Goal: Transaction & Acquisition: Book appointment/travel/reservation

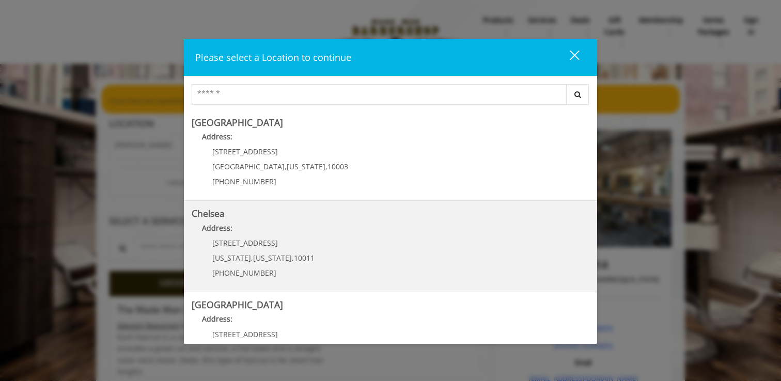
click at [376, 246] on link "Chelsea Address: [STREET_ADDRESS][US_STATE][US_STATE] (917) 639-3902" at bounding box center [391, 246] width 398 height 75
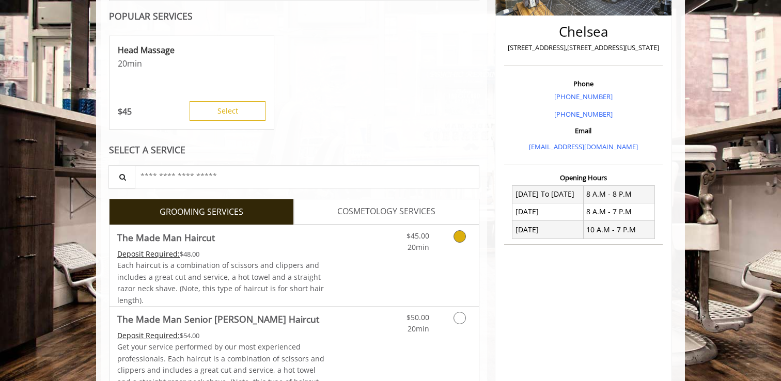
scroll to position [278, 0]
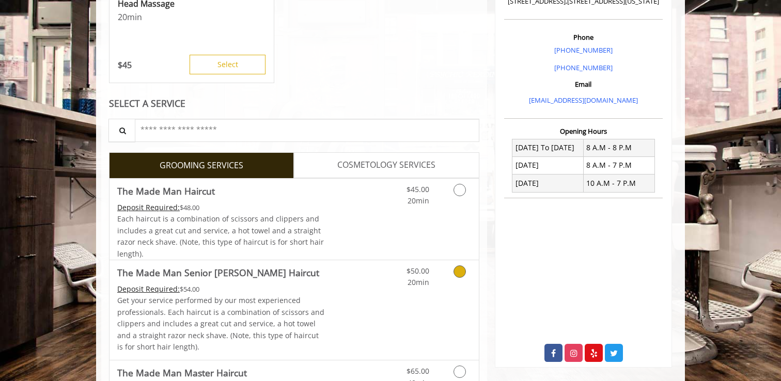
click at [457, 274] on icon "Grooming services" at bounding box center [459, 271] width 12 height 12
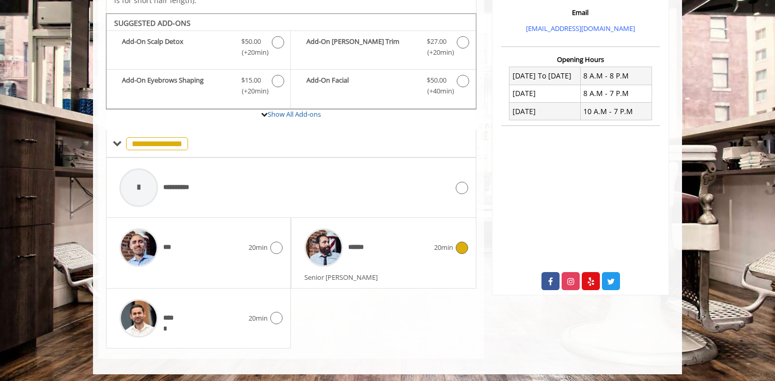
scroll to position [353, 0]
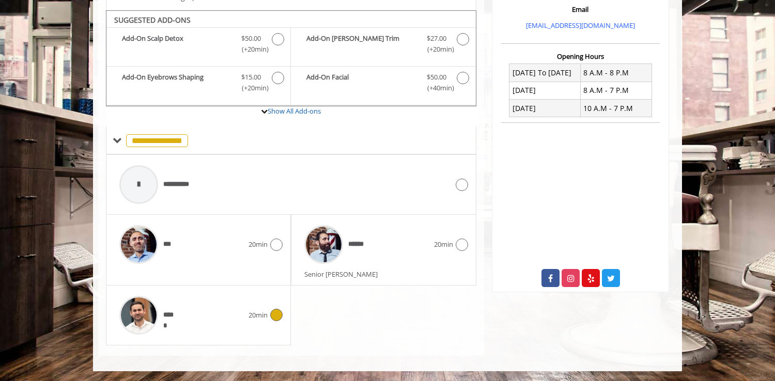
click at [274, 317] on icon at bounding box center [276, 315] width 12 height 12
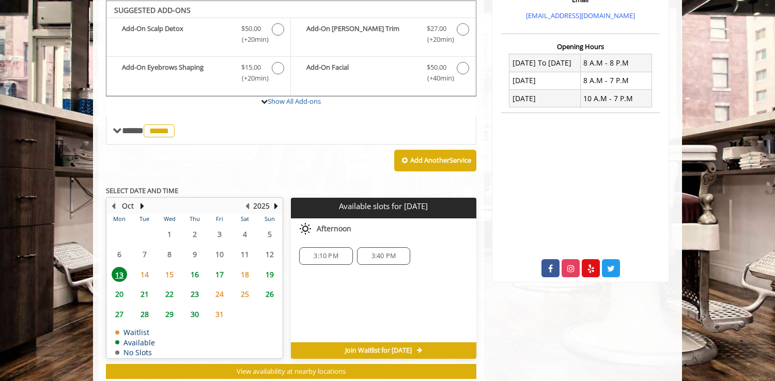
scroll to position [364, 0]
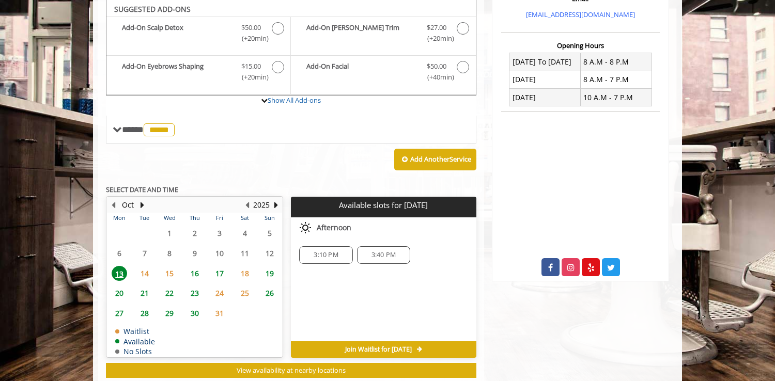
click at [168, 295] on span "22" at bounding box center [169, 293] width 15 height 15
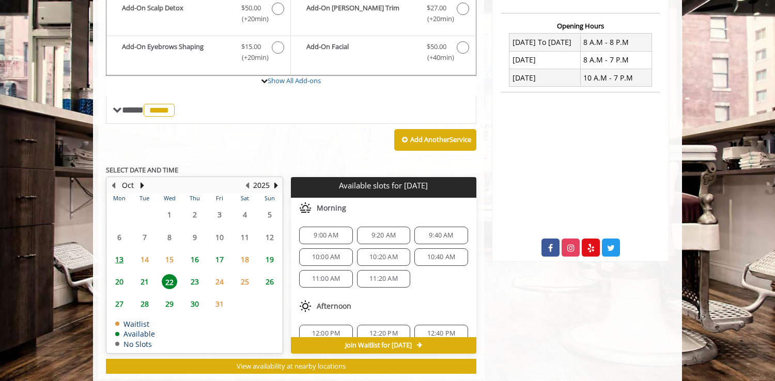
scroll to position [379, 0]
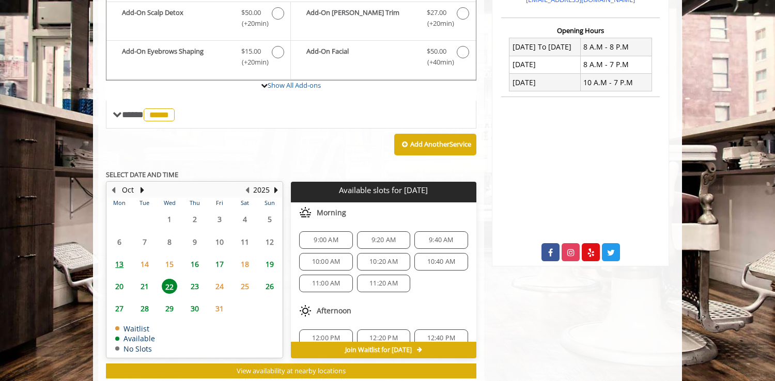
click at [326, 238] on span "9:00 AM" at bounding box center [325, 240] width 24 height 8
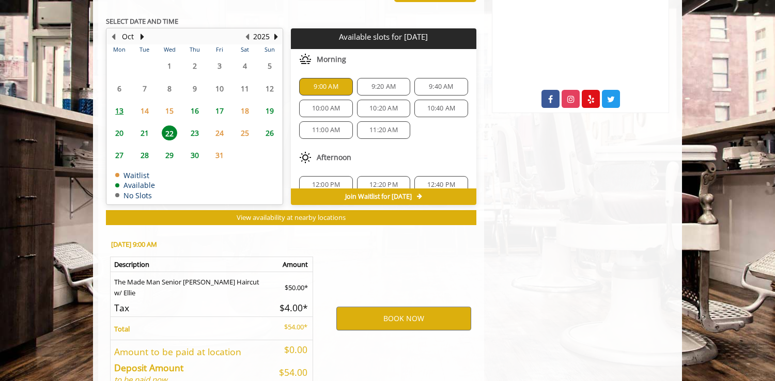
scroll to position [593, 0]
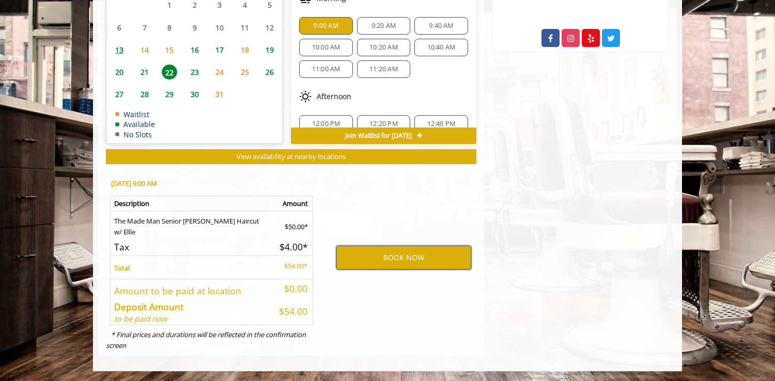
click at [393, 257] on button "BOOK NOW" at bounding box center [403, 258] width 135 height 24
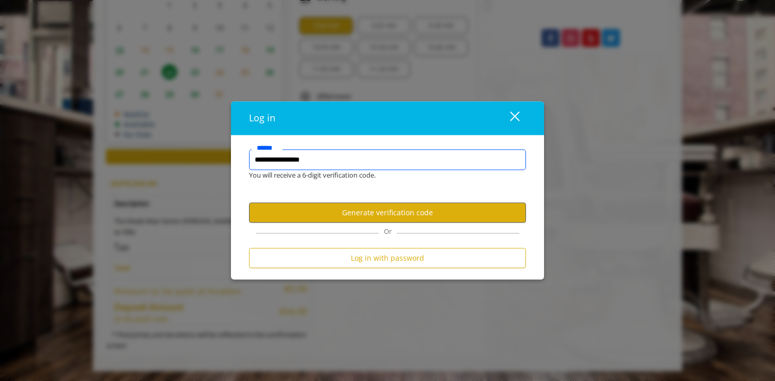
type input "**********"
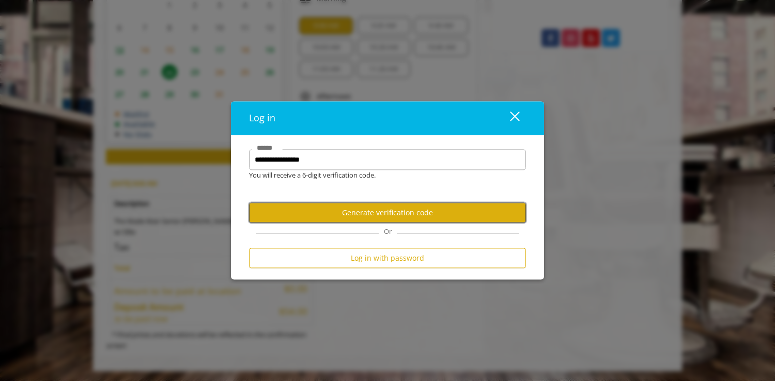
click at [372, 213] on button "Generate verification code" at bounding box center [387, 213] width 277 height 20
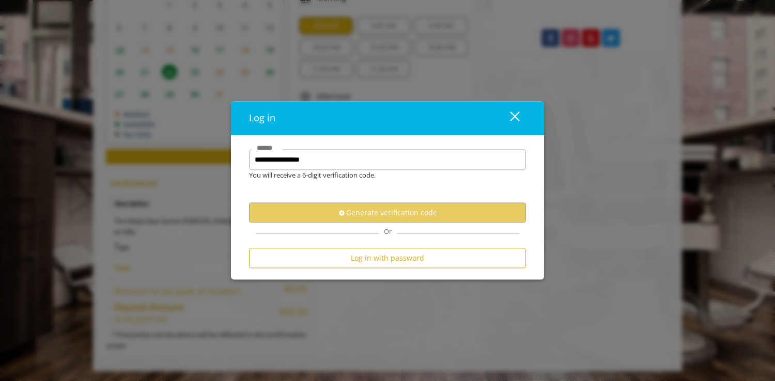
scroll to position [0, 0]
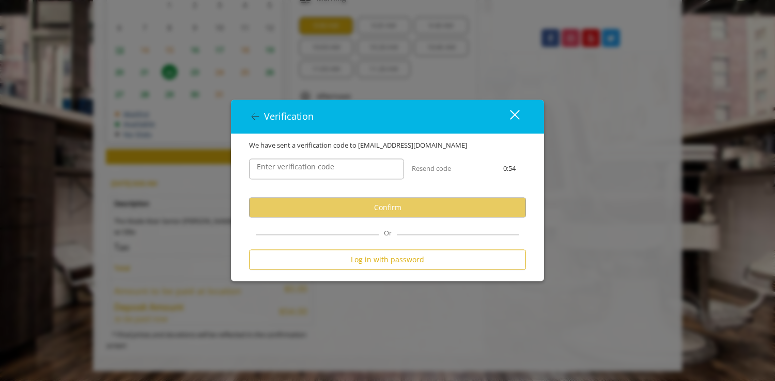
click at [310, 170] on label "Enter verification code" at bounding box center [296, 167] width 88 height 11
click at [310, 170] on input "Enter verification code" at bounding box center [326, 169] width 155 height 21
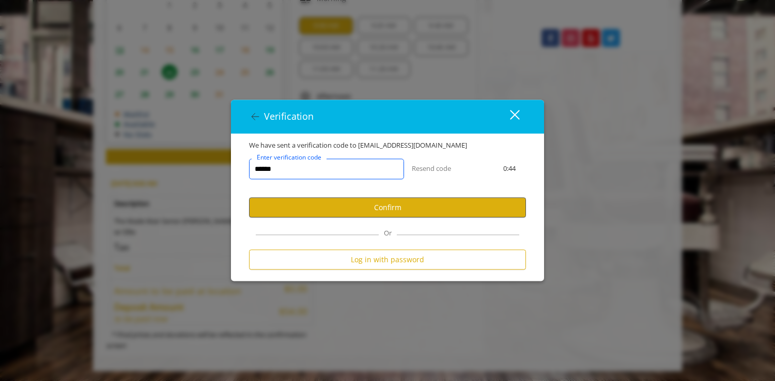
type input "******"
click at [388, 212] on button "Confirm" at bounding box center [387, 208] width 277 height 20
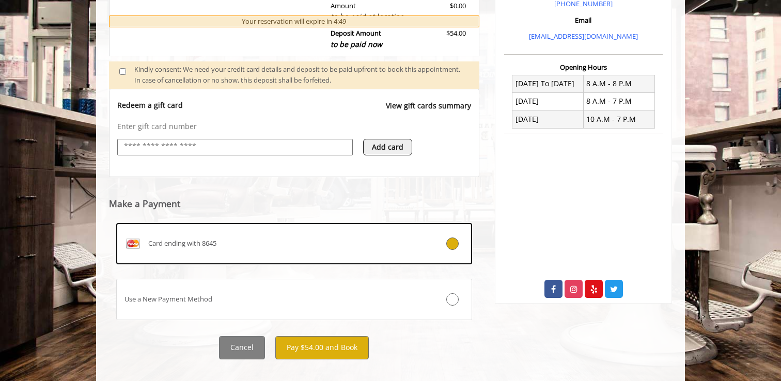
scroll to position [357, 0]
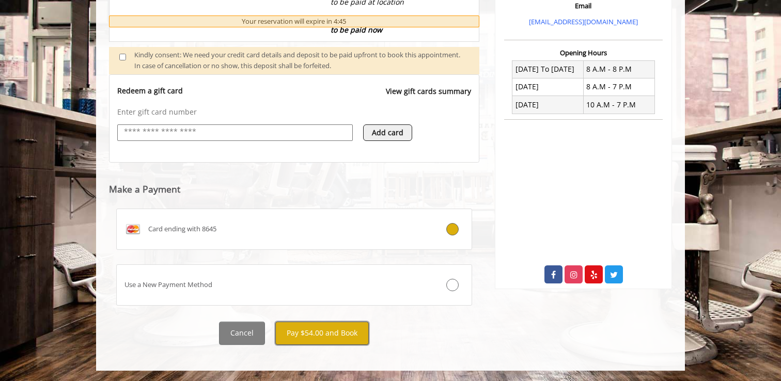
click at [322, 335] on button "Pay $54.00 and Book" at bounding box center [321, 333] width 93 height 23
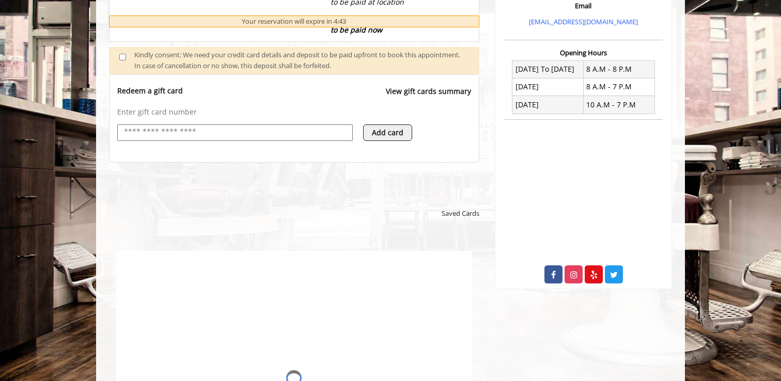
scroll to position [0, 0]
